Goal: Information Seeking & Learning: Learn about a topic

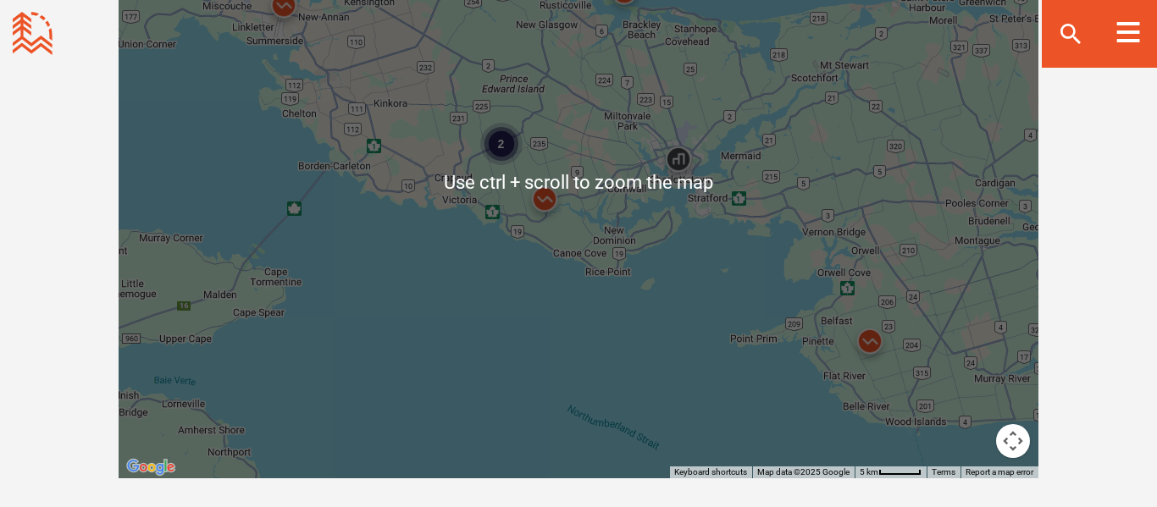
scroll to position [1626, 0]
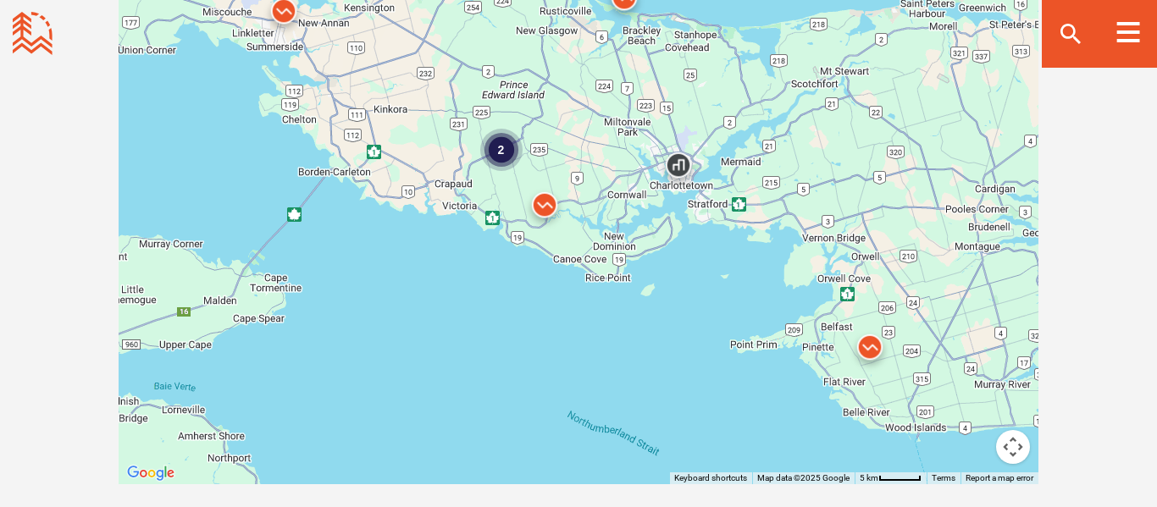
click at [502, 152] on div "2" at bounding box center [501, 150] width 42 height 42
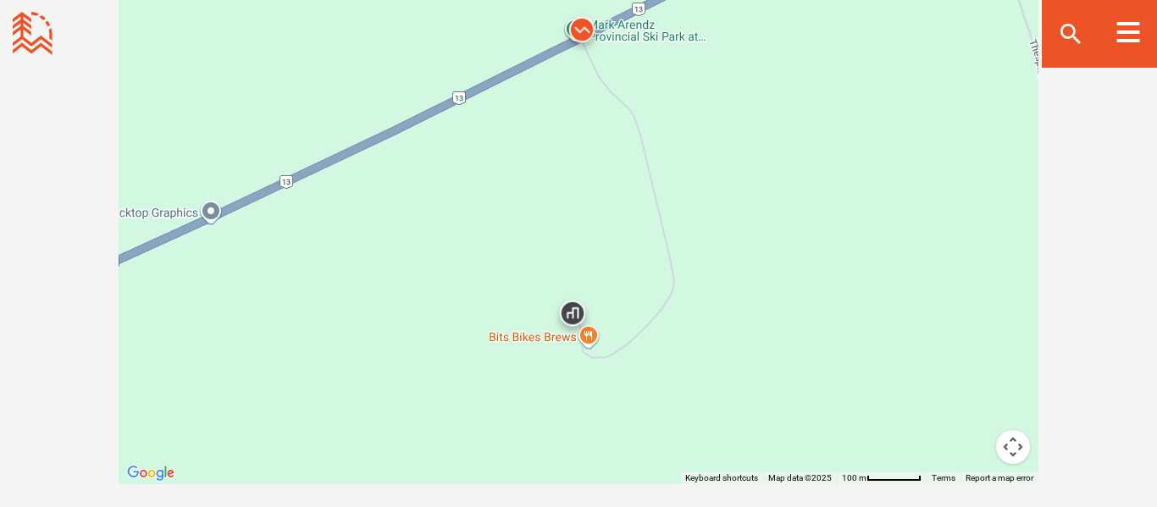
click at [582, 28] on img at bounding box center [581, 33] width 51 height 51
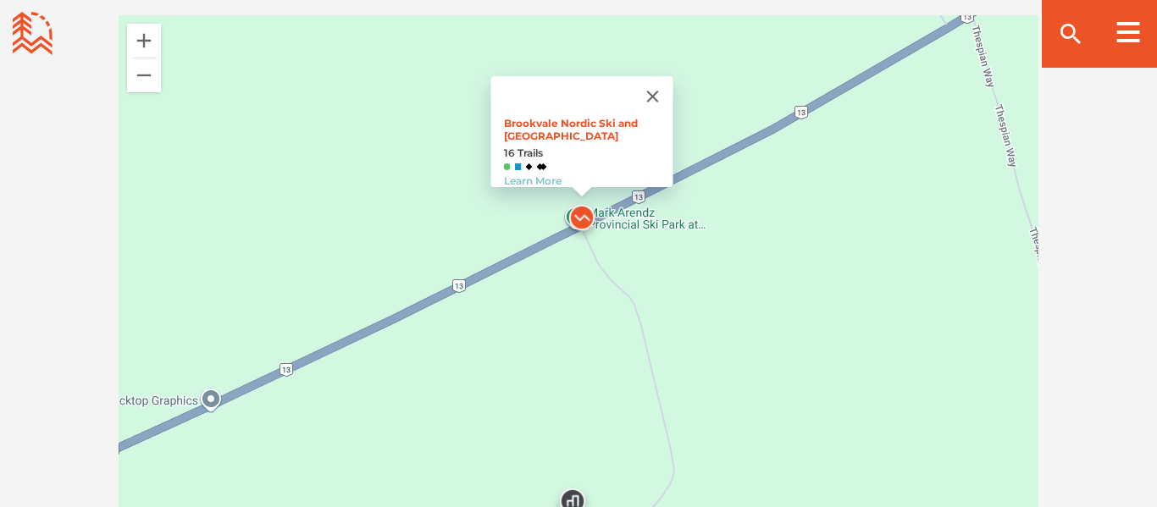
scroll to position [1499, 0]
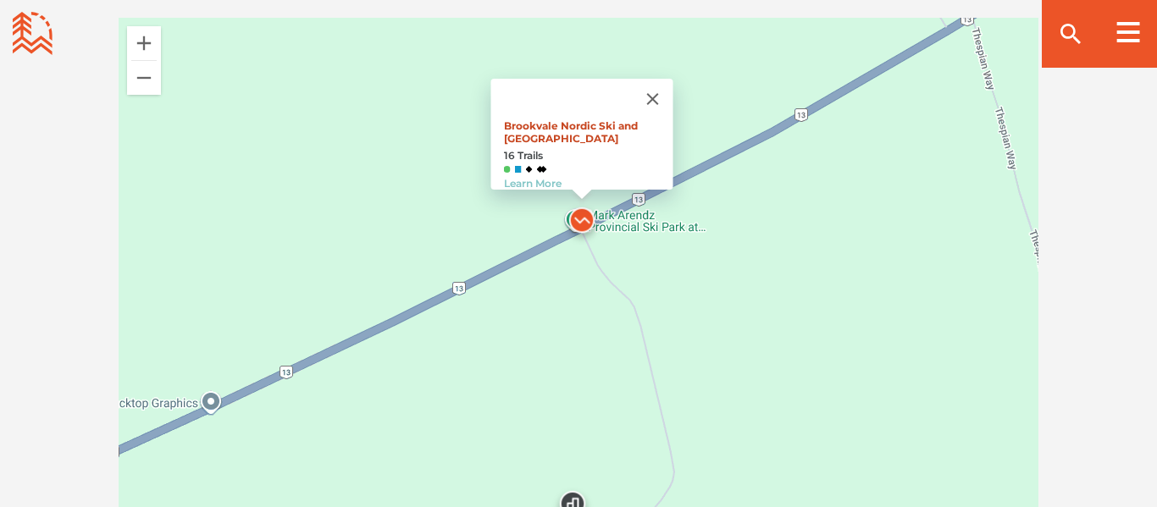
click at [567, 120] on link "Brookvale Nordic Ski and [GEOGRAPHIC_DATA]" at bounding box center [571, 131] width 134 height 25
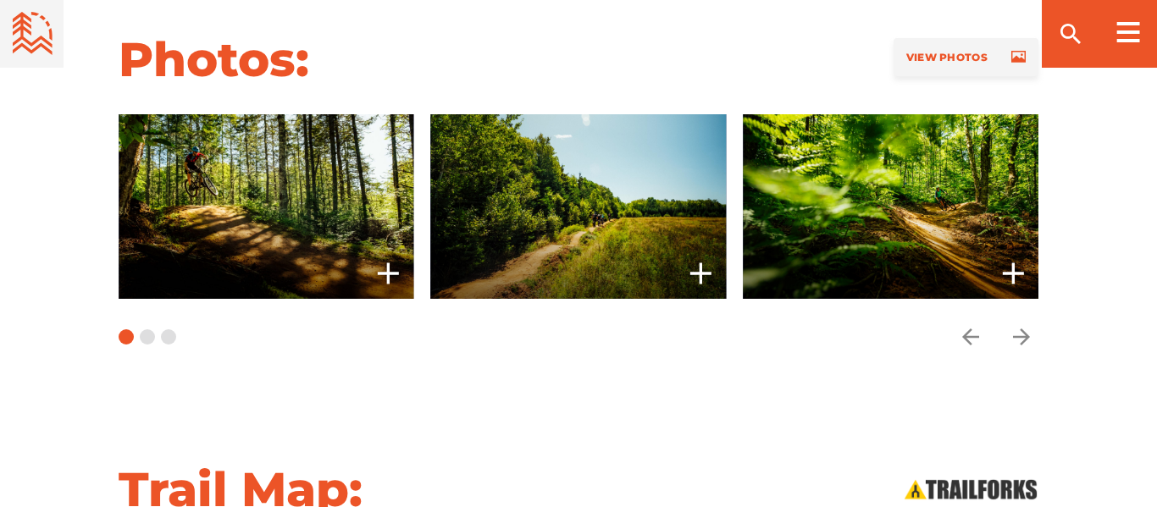
scroll to position [1435, 0]
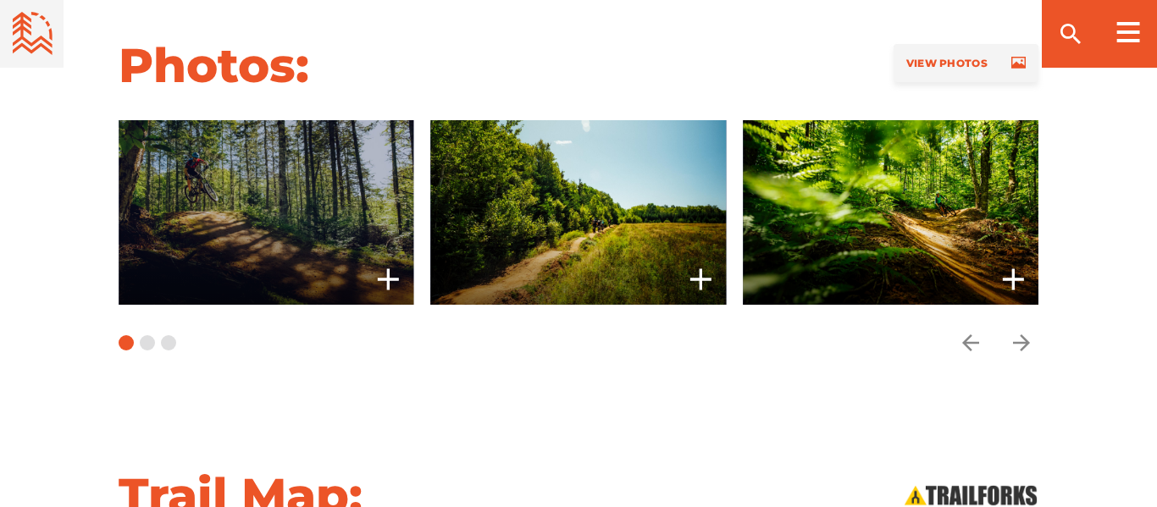
click at [300, 230] on span at bounding box center [266, 212] width 295 height 185
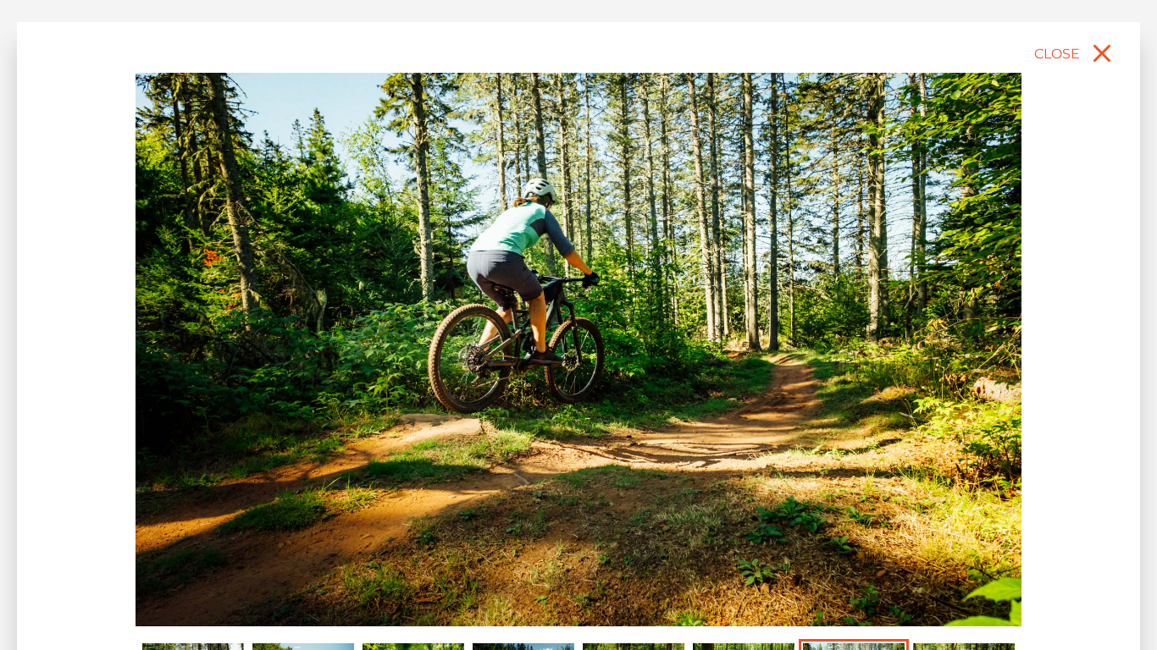
click at [715, 506] on div "slide 8 of 8 Mark Arendz Provincial Park at Brookvale Pumping red dirt, PE Mark…" at bounding box center [578, 392] width 886 height 638
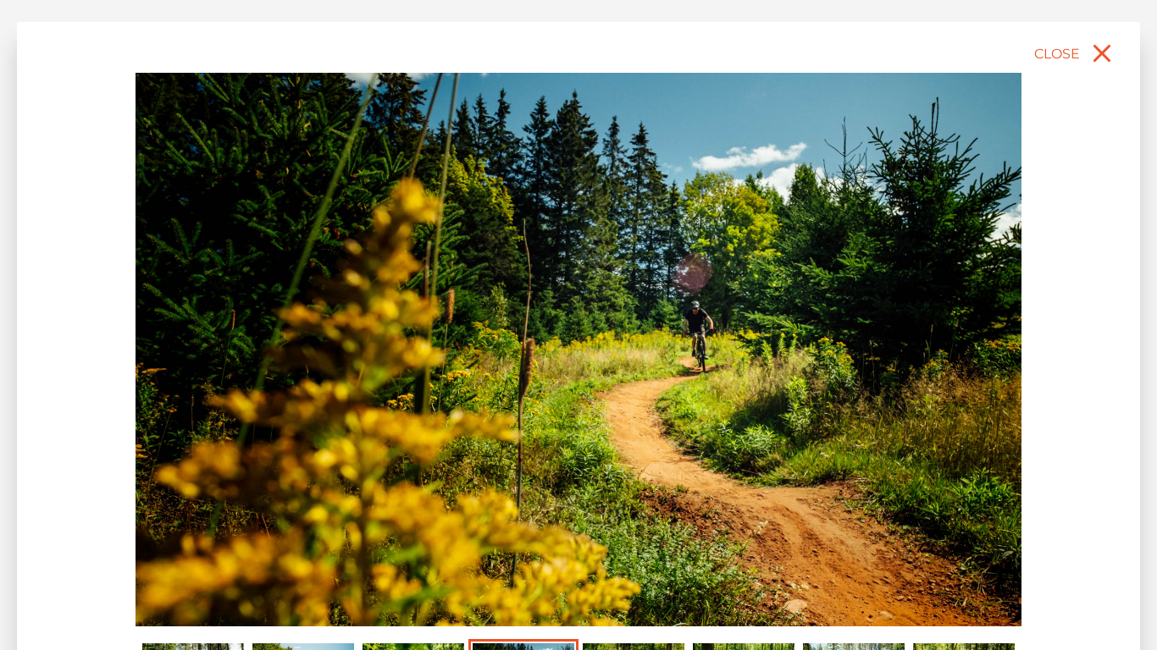
click at [449, 506] on div "slide 5 of 8 Mark Arendz Provincial Park at Brookvale Pumping red dirt, PE Mark…" at bounding box center [578, 392] width 886 height 638
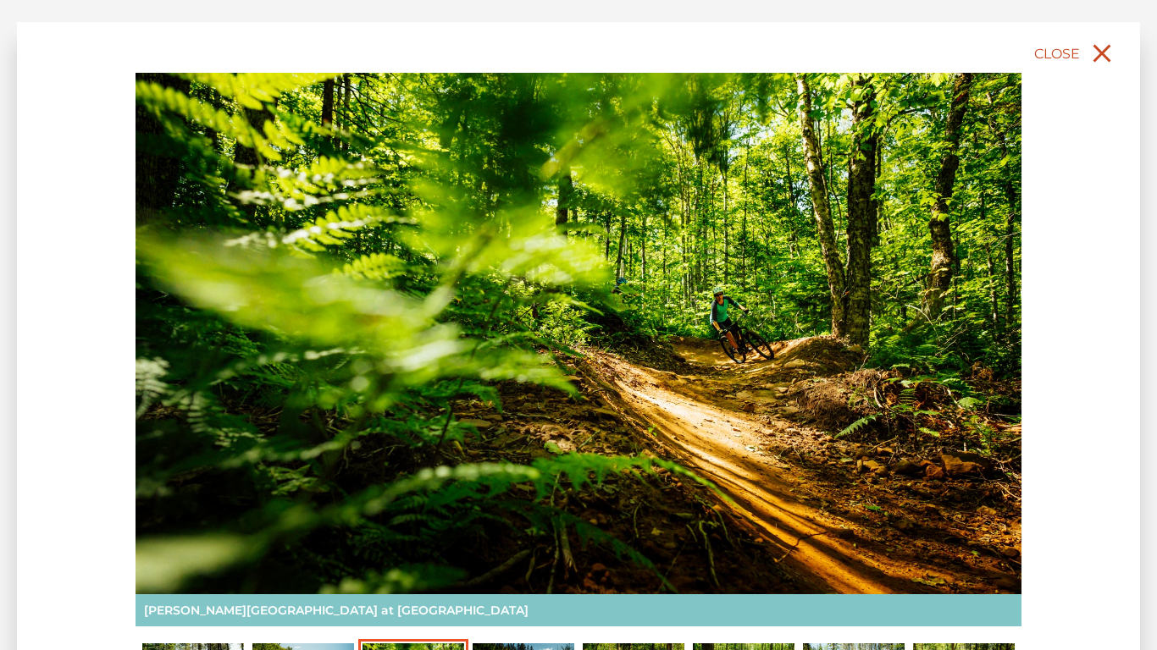
click at [1090, 57] on icon "close" at bounding box center [1101, 53] width 30 height 30
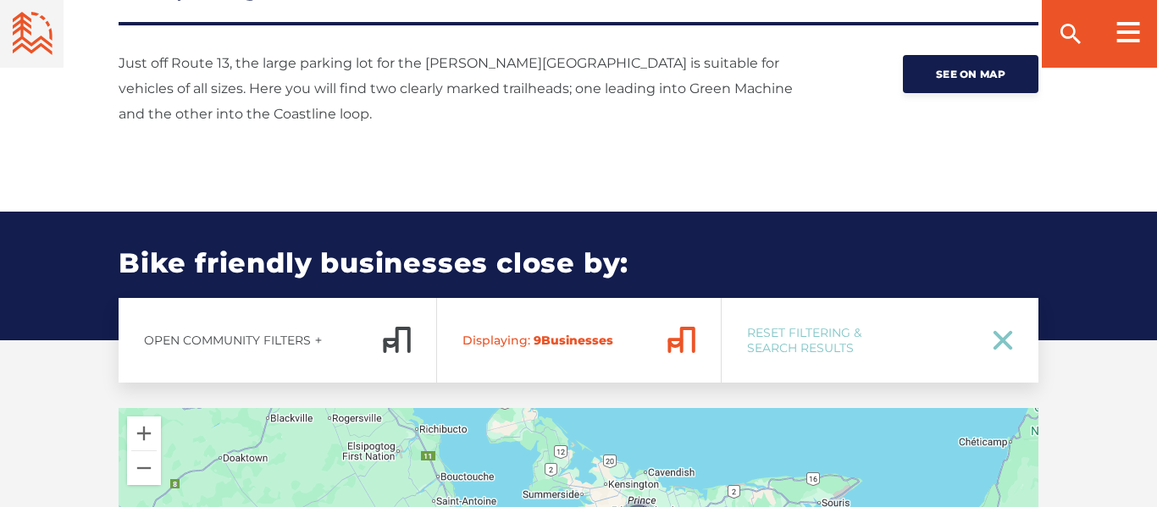
scroll to position [2506, 0]
